Goal: Find specific page/section: Find specific page/section

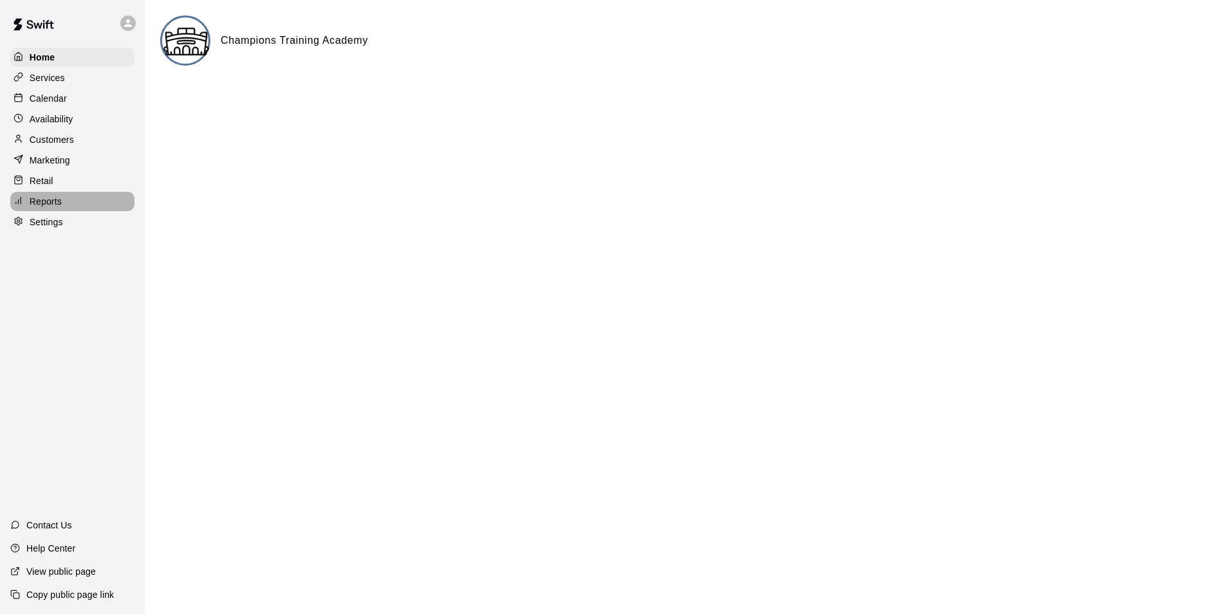
click at [52, 208] on p "Reports" at bounding box center [46, 201] width 32 height 13
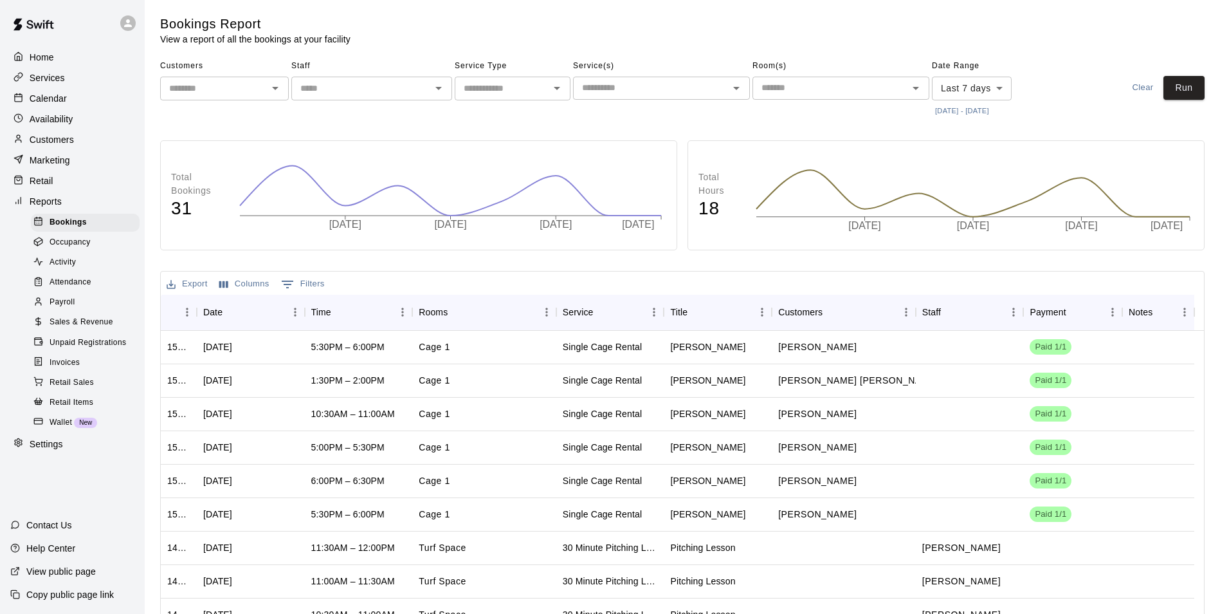
click at [76, 392] on div "Retail Sales" at bounding box center [85, 383] width 109 height 18
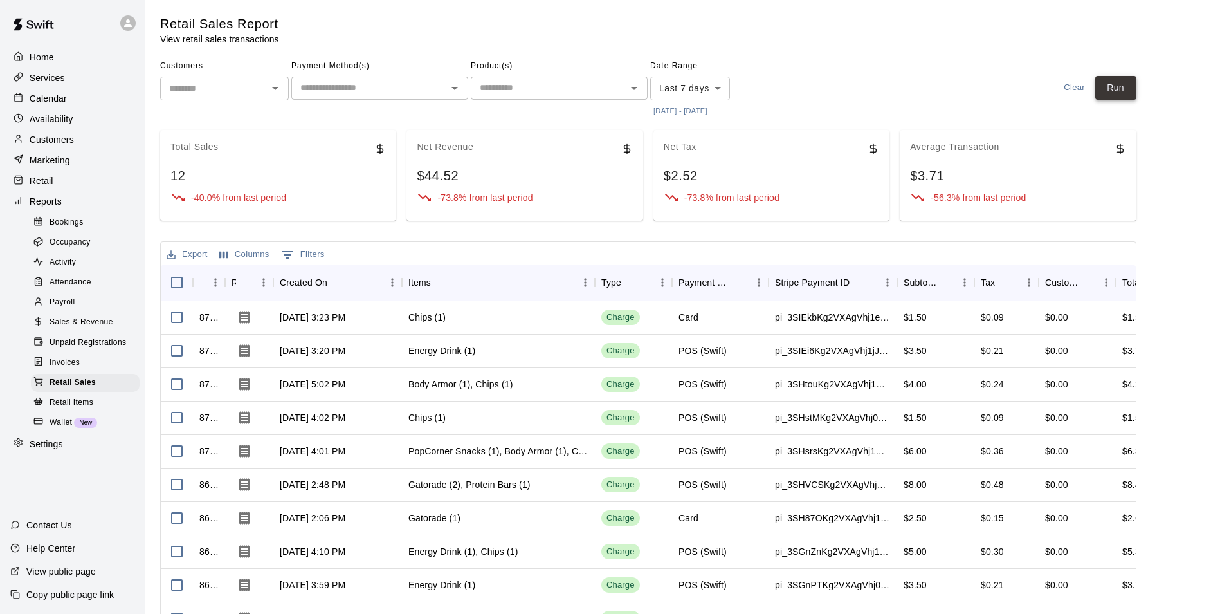
click at [1135, 96] on button "Run" at bounding box center [1116, 88] width 41 height 24
click at [87, 329] on span "Sales & Revenue" at bounding box center [82, 322] width 64 height 13
